Goal: Transaction & Acquisition: Book appointment/travel/reservation

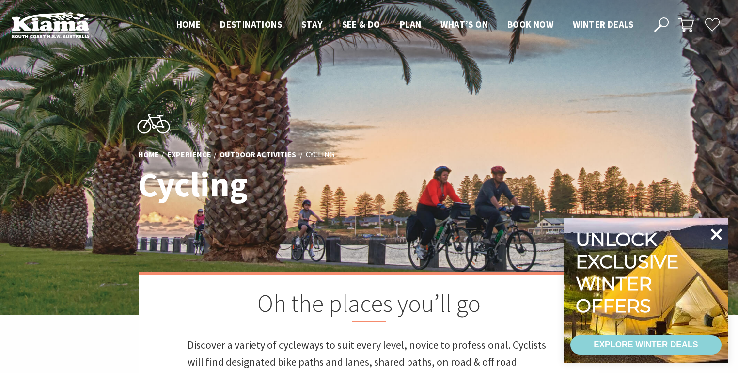
click at [717, 230] on icon at bounding box center [716, 234] width 23 height 23
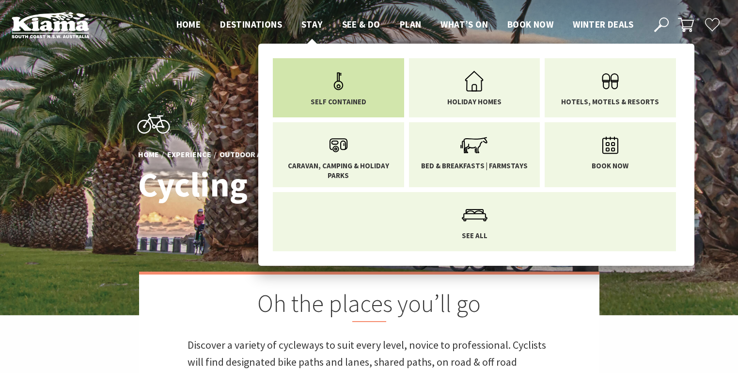
click at [342, 98] on span "Self Contained" at bounding box center [339, 102] width 56 height 10
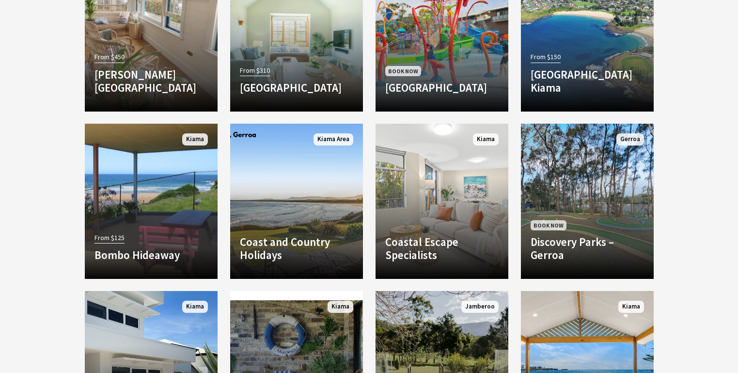
scroll to position [893, 0]
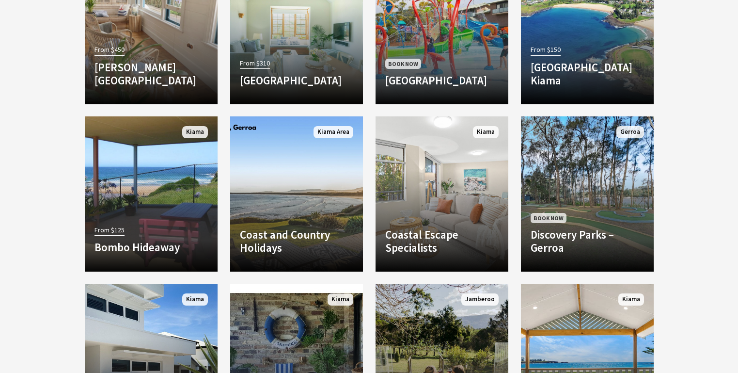
click at [64, 201] on section "SEE All Kiama Kiama Area Bombo Gerringong Gerroa Kiama Downs Minnamurra Surroun…" at bounding box center [369, 297] width 738 height 761
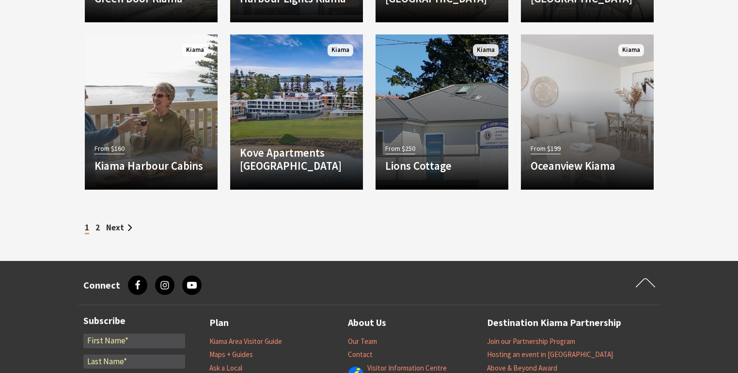
scroll to position [1310, 0]
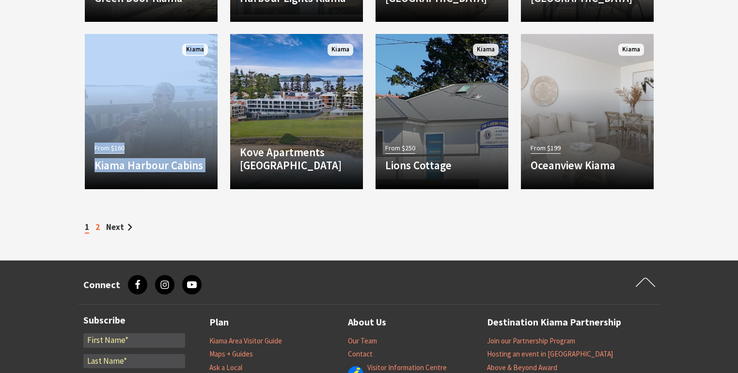
click at [96, 227] on link "2" at bounding box center [98, 227] width 4 height 11
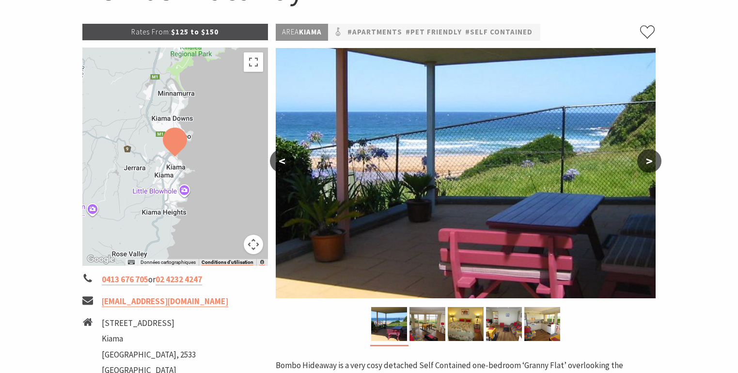
scroll to position [141, 0]
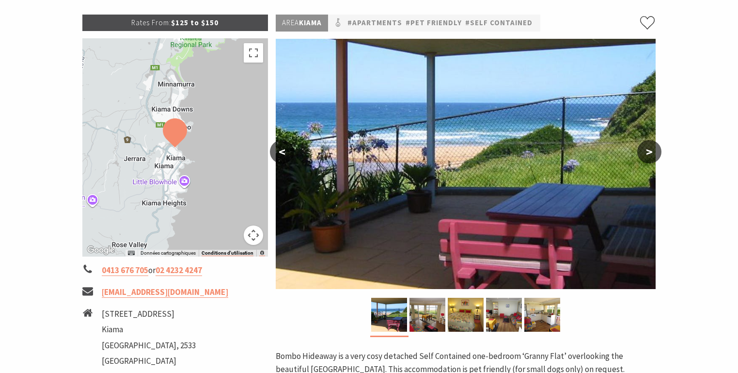
click at [648, 148] on button ">" at bounding box center [649, 151] width 24 height 23
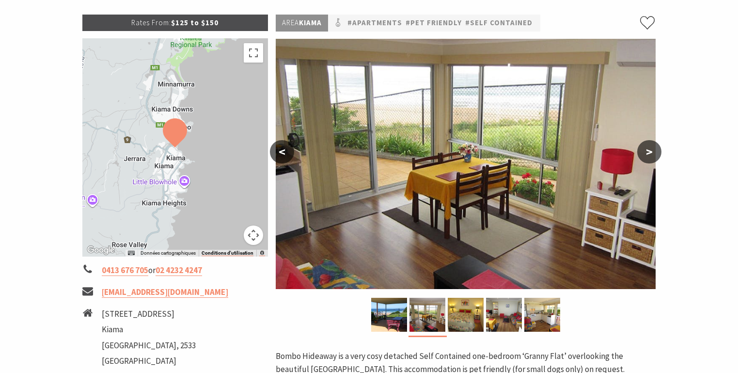
click at [648, 148] on button ">" at bounding box center [649, 151] width 24 height 23
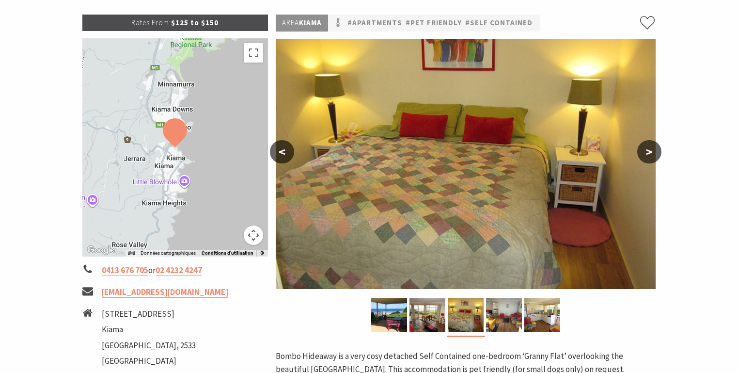
click at [648, 148] on button ">" at bounding box center [649, 151] width 24 height 23
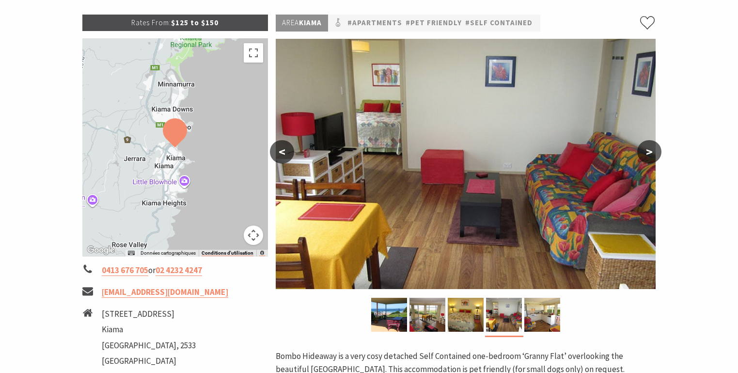
click at [648, 148] on button ">" at bounding box center [649, 151] width 24 height 23
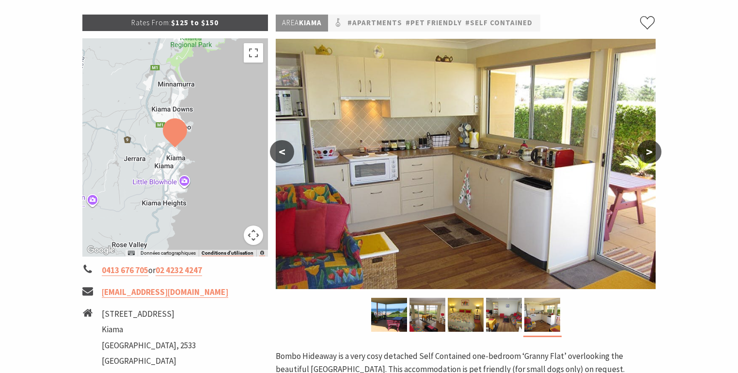
click at [648, 148] on button ">" at bounding box center [649, 151] width 24 height 23
click at [283, 150] on button "<" at bounding box center [282, 151] width 24 height 23
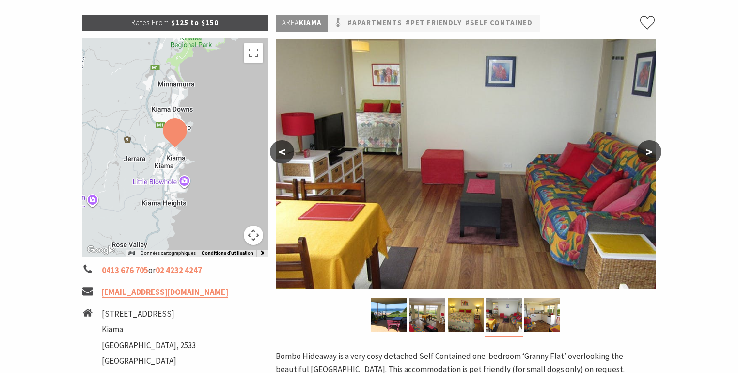
click at [283, 150] on button "<" at bounding box center [282, 151] width 24 height 23
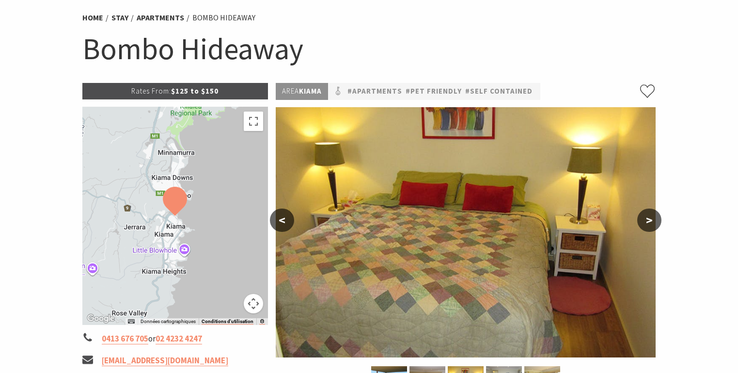
scroll to position [72, 0]
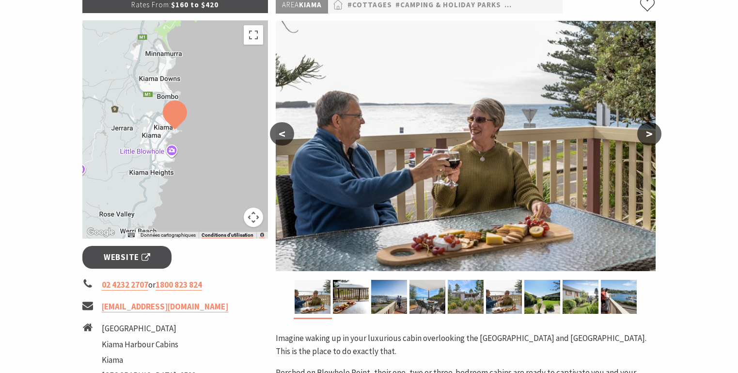
scroll to position [153, 0]
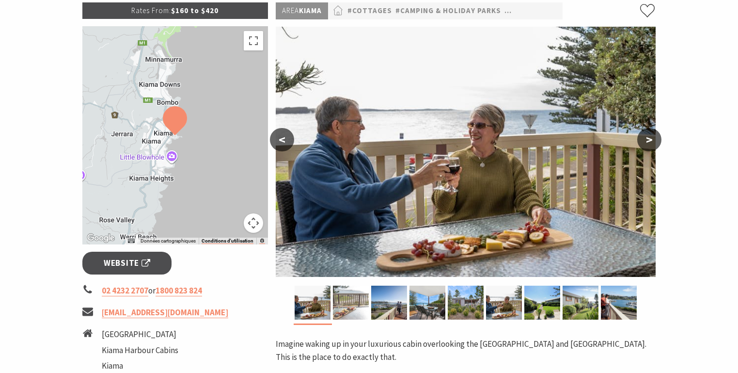
click at [348, 296] on img at bounding box center [351, 303] width 36 height 34
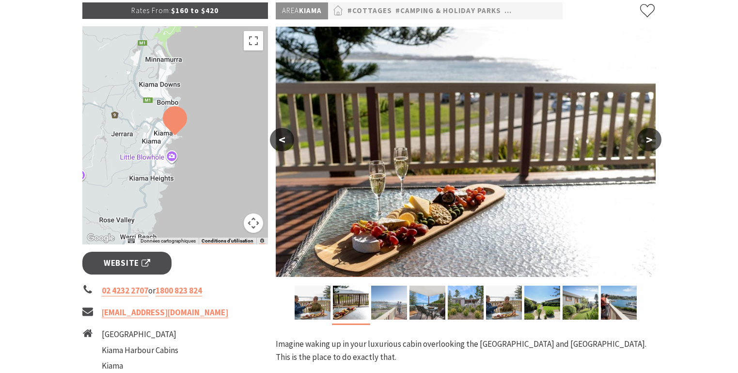
click at [374, 298] on img at bounding box center [389, 303] width 36 height 34
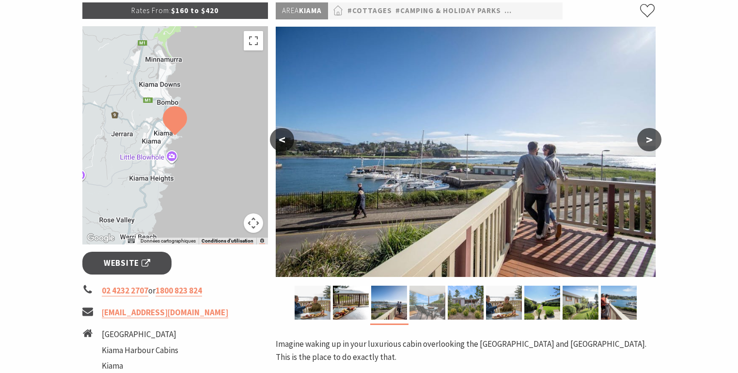
click at [412, 295] on img at bounding box center [428, 303] width 36 height 34
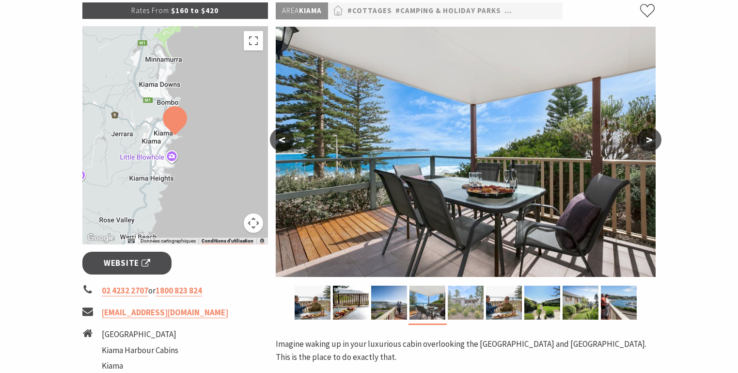
click at [459, 297] on img at bounding box center [466, 303] width 36 height 34
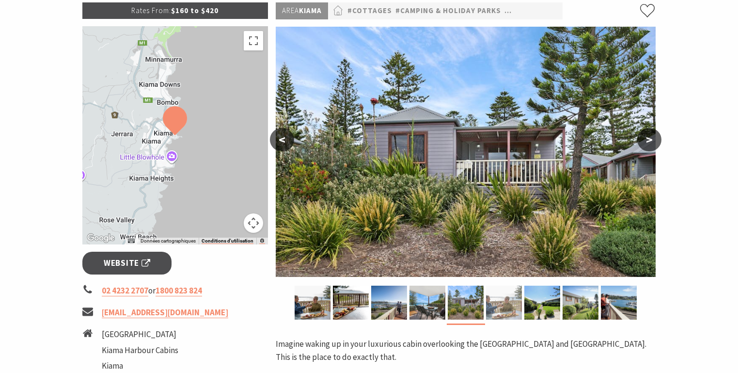
click at [494, 303] on img at bounding box center [504, 303] width 36 height 34
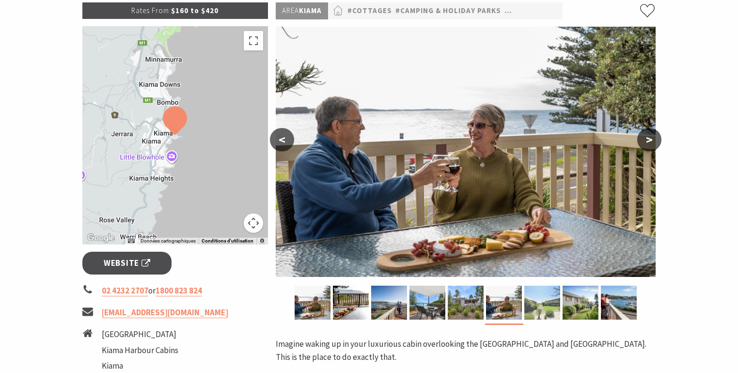
click at [533, 300] on img at bounding box center [543, 303] width 36 height 34
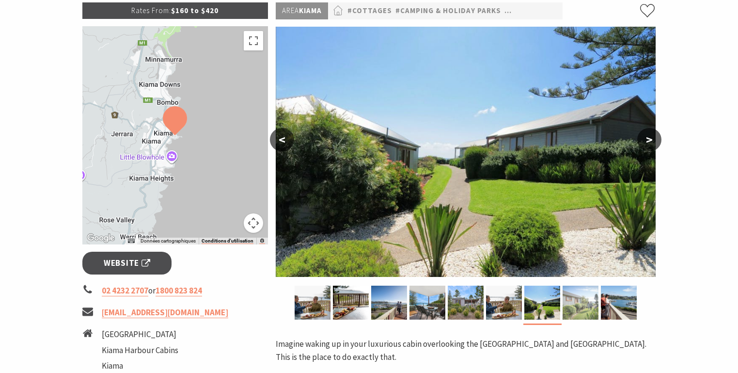
click at [580, 298] on img at bounding box center [581, 303] width 36 height 34
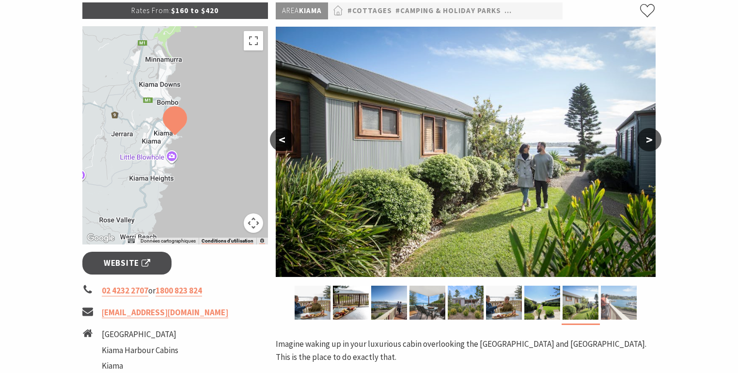
click at [616, 298] on img at bounding box center [619, 303] width 36 height 34
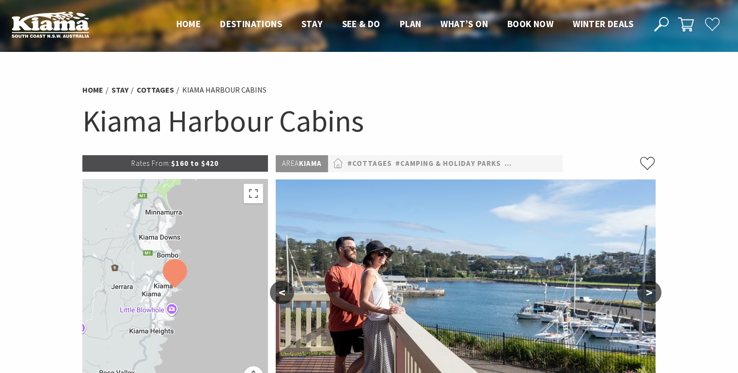
scroll to position [0, 0]
